Goal: Task Accomplishment & Management: Use online tool/utility

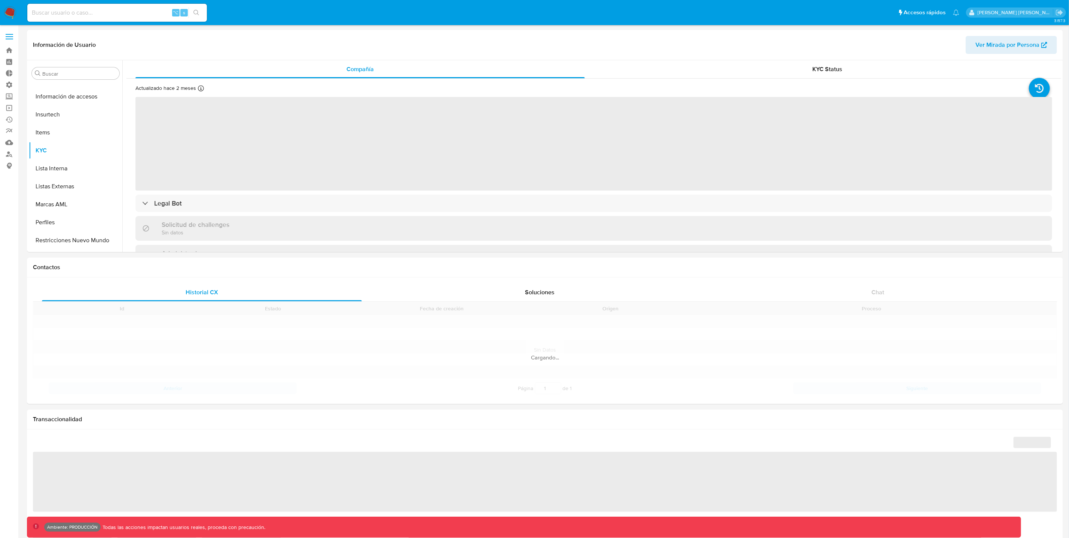
scroll to position [316, 0]
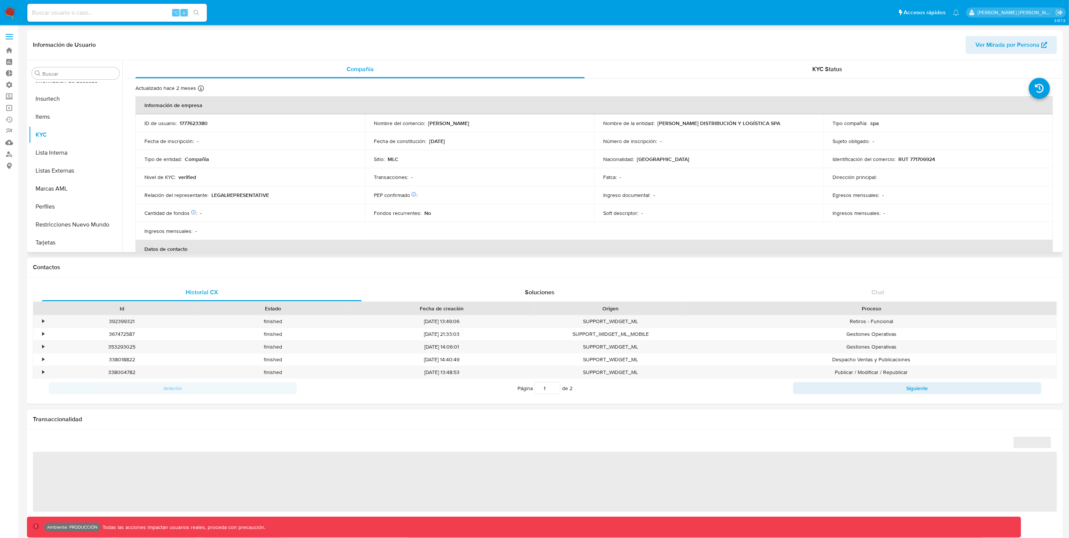
select select "10"
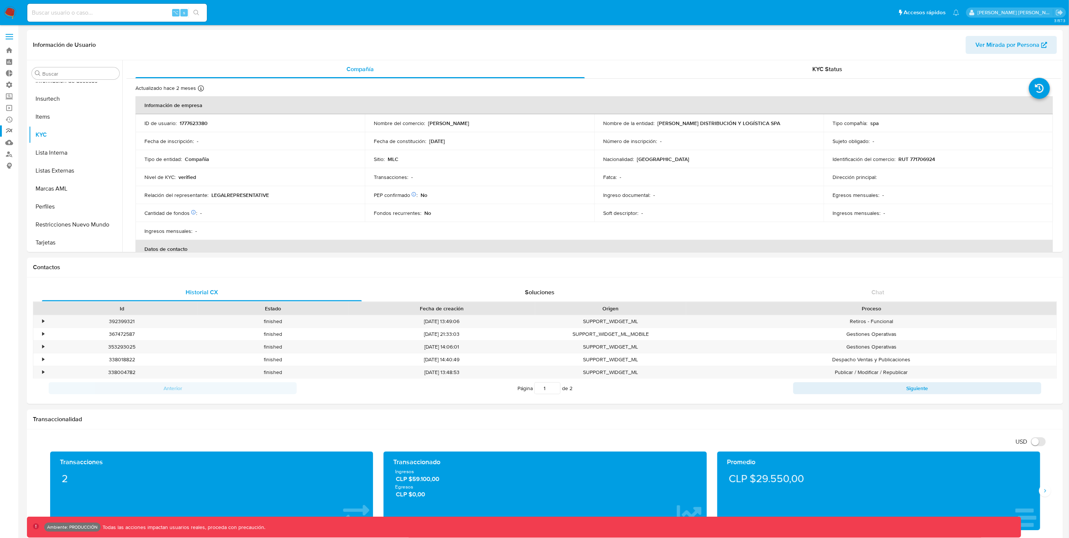
click at [3, 133] on link "Reportes" at bounding box center [44, 131] width 89 height 12
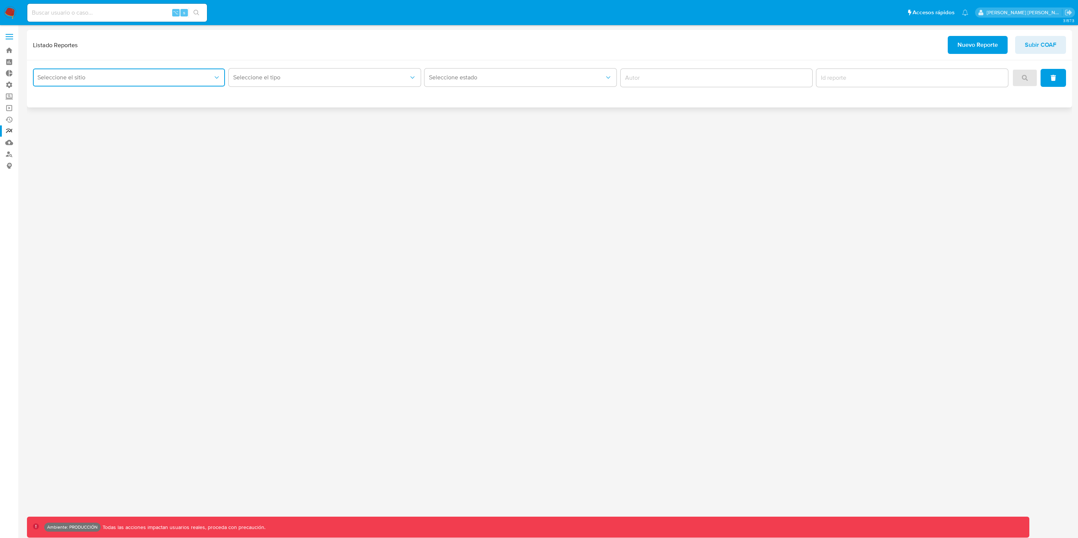
click at [179, 78] on span "Seleccione el sitio" at bounding box center [125, 77] width 176 height 7
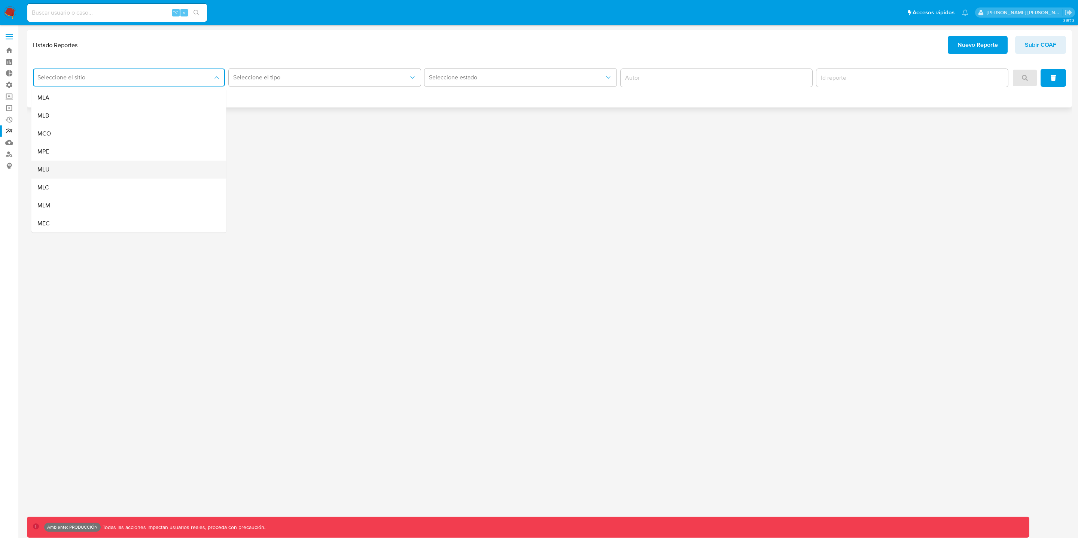
click at [92, 178] on div "MLU" at bounding box center [126, 170] width 179 height 18
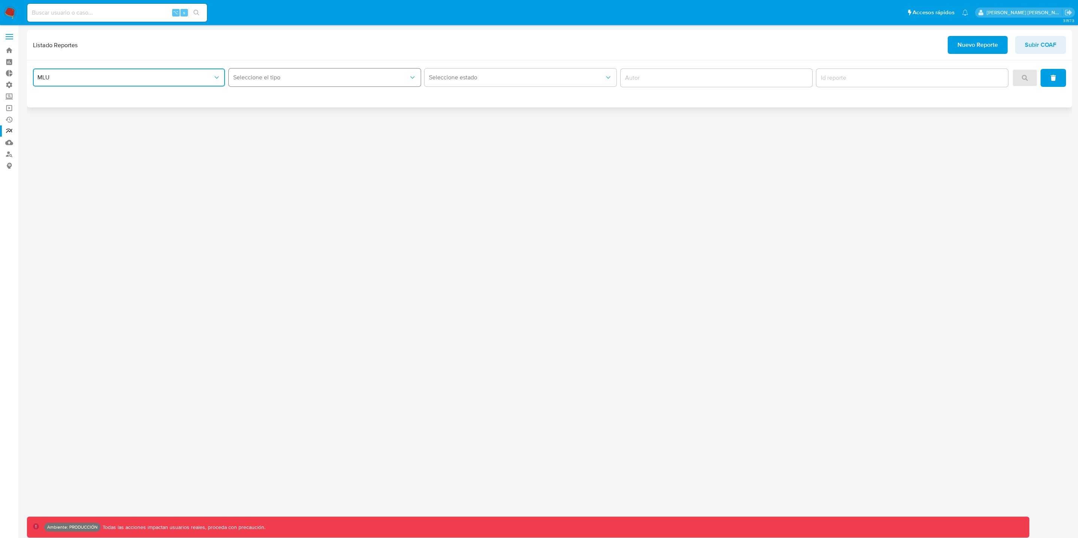
click at [306, 84] on button "Seleccione el tipo" at bounding box center [325, 77] width 192 height 18
click at [305, 100] on div "Circunstanciado" at bounding box center [322, 98] width 179 height 18
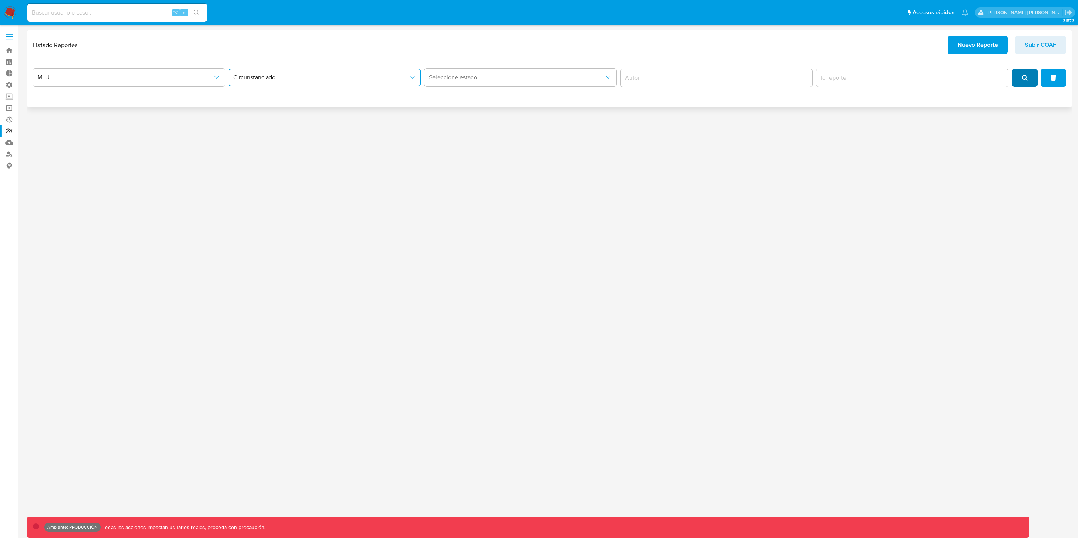
click at [1036, 76] on button "search" at bounding box center [1024, 78] width 25 height 18
